Goal: Share content: Share content

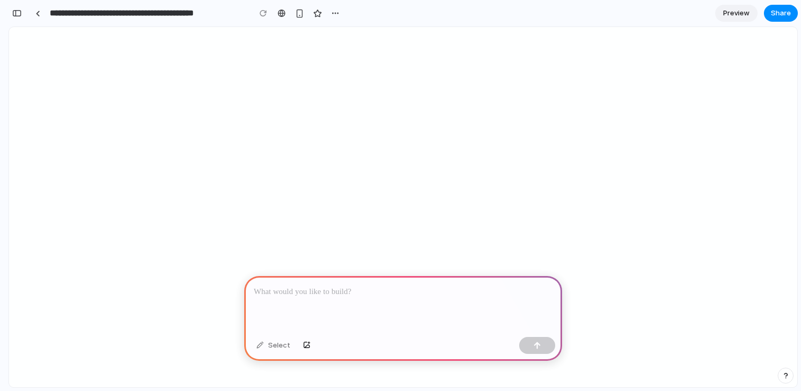
select select
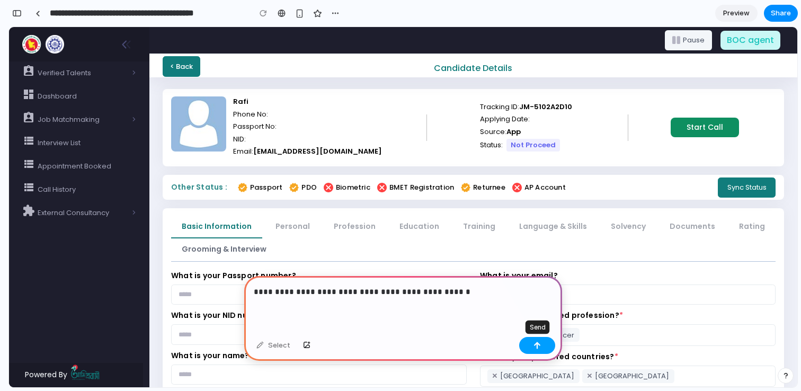
click at [541, 347] on button "button" at bounding box center [537, 345] width 36 height 17
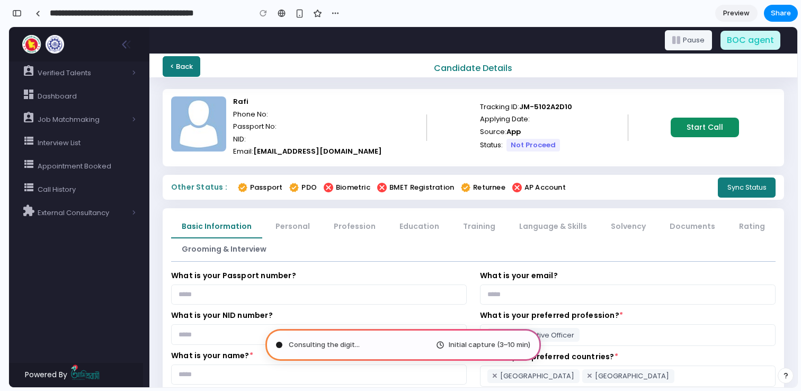
type input "**********"
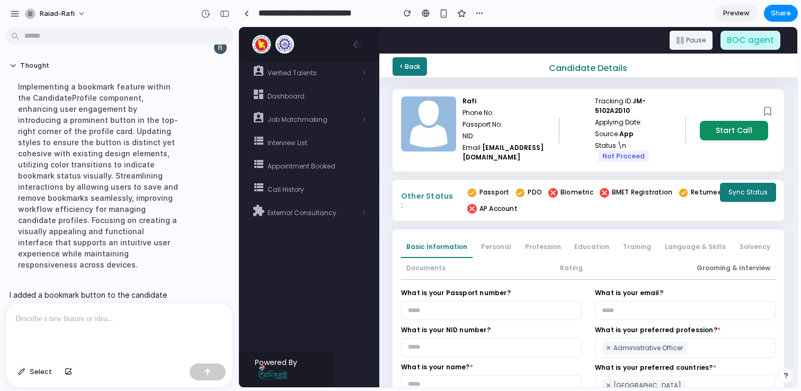
scroll to position [94, 0]
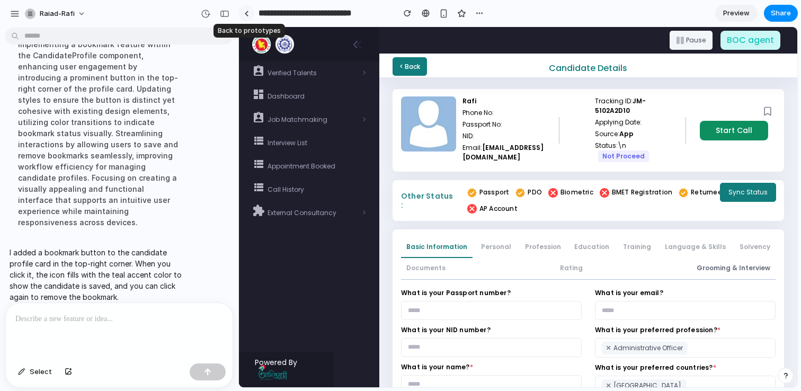
click at [246, 13] on div at bounding box center [246, 14] width 5 height 6
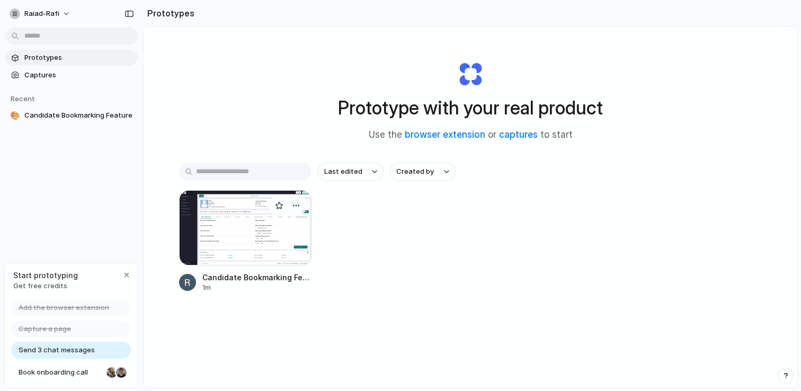
click at [258, 247] on div at bounding box center [245, 227] width 132 height 75
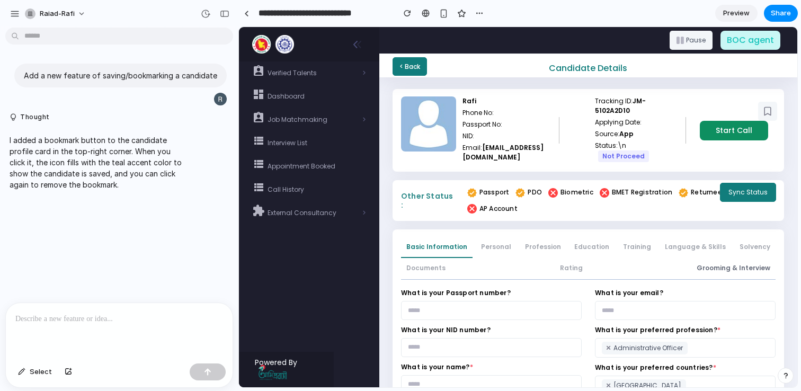
click at [769, 110] on icon at bounding box center [767, 111] width 11 height 11
click at [771, 112] on icon at bounding box center [767, 111] width 11 height 11
click at [766, 112] on icon at bounding box center [767, 111] width 11 height 11
click at [766, 112] on icon at bounding box center [767, 112] width 6 height 8
click at [724, 19] on link "Preview" at bounding box center [736, 13] width 42 height 17
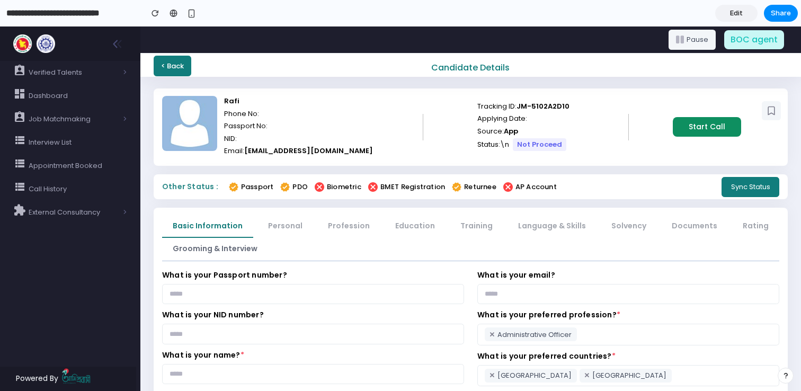
click at [769, 110] on icon at bounding box center [771, 110] width 11 height 11
click at [769, 110] on icon at bounding box center [771, 111] width 6 height 8
click at [783, 17] on span "Share" at bounding box center [781, 13] width 20 height 11
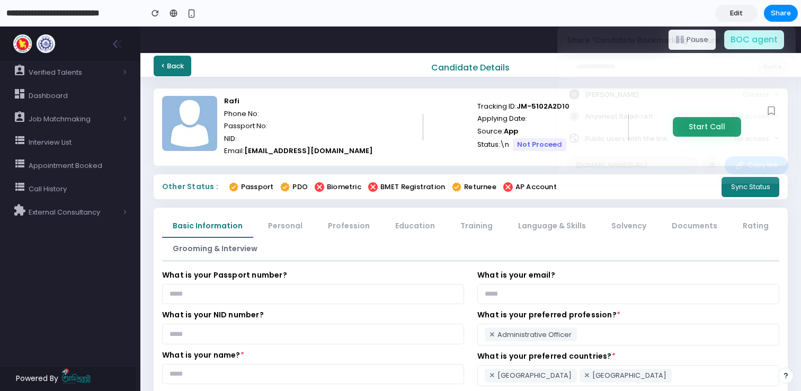
click at [419, 71] on div "Share ' Candidate Bookmarking Feature ' Invite [PERSON_NAME] Creator Anyone at …" at bounding box center [400, 195] width 801 height 391
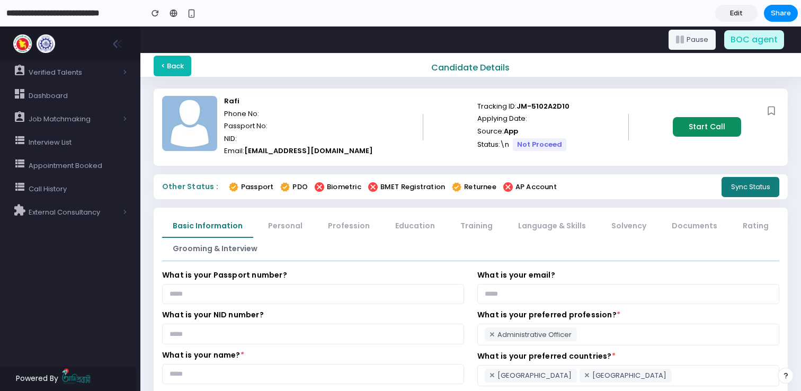
click at [177, 62] on link "< Back" at bounding box center [173, 66] width 38 height 20
click at [250, 153] on span "[EMAIL_ADDRESS][DOMAIN_NAME]" at bounding box center [308, 151] width 129 height 10
